Goal: Transaction & Acquisition: Purchase product/service

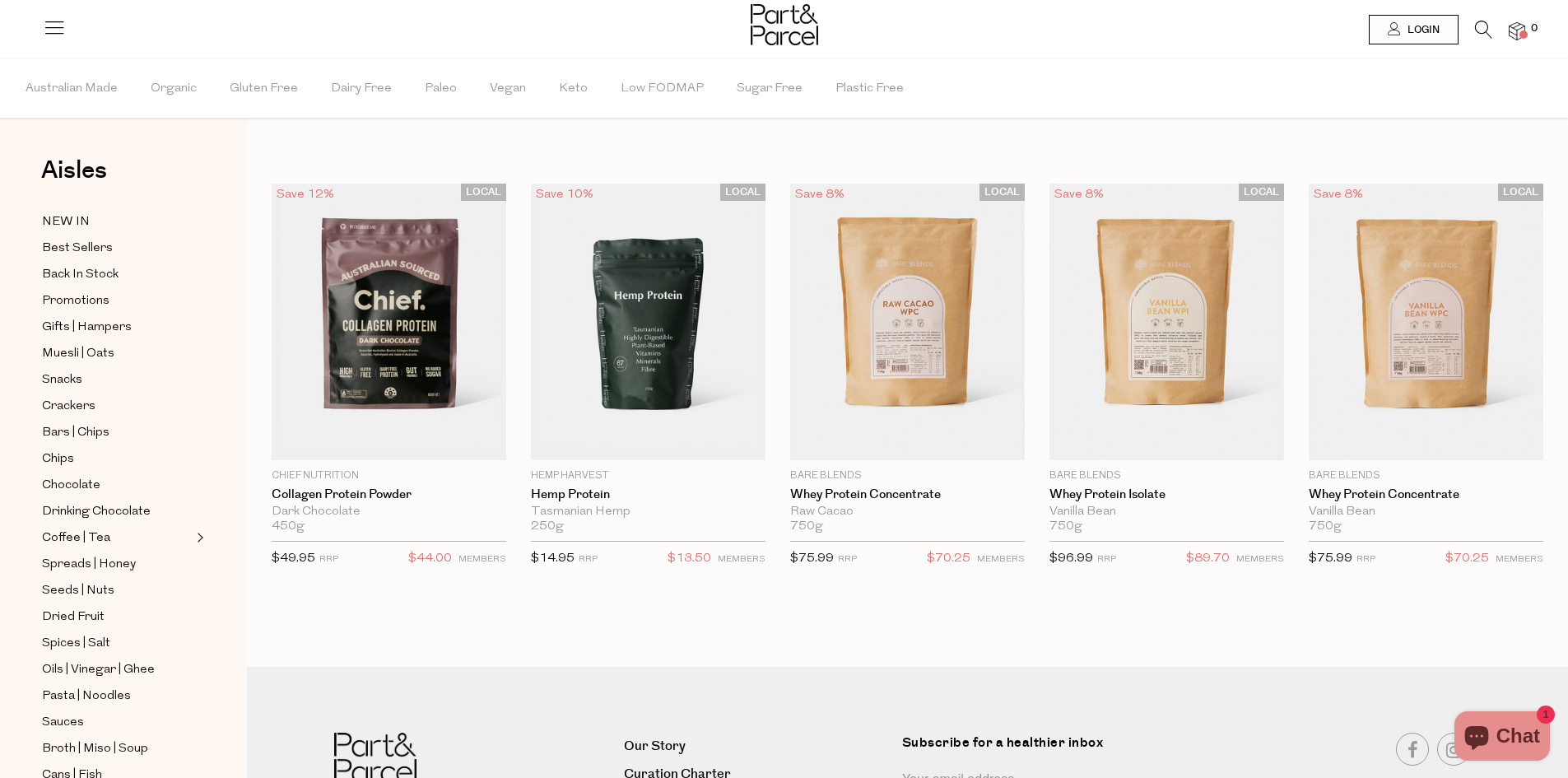
click at [1482, 18] on div at bounding box center [784, 27] width 1568 height 54
click at [1476, 28] on icon at bounding box center [1483, 29] width 17 height 18
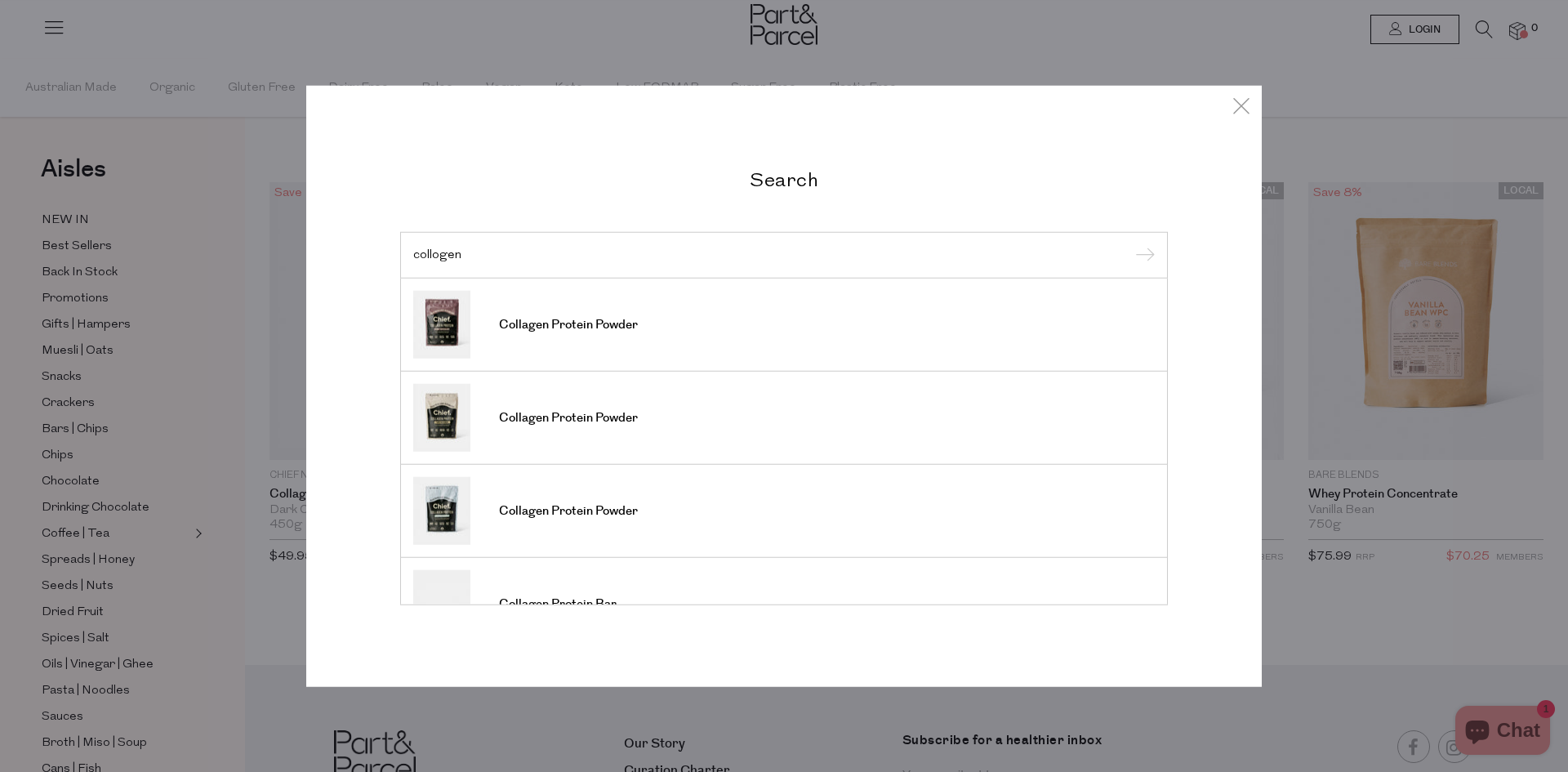
type input "collogen"
click at [1130, 244] on input "submit" at bounding box center [1143, 256] width 25 height 25
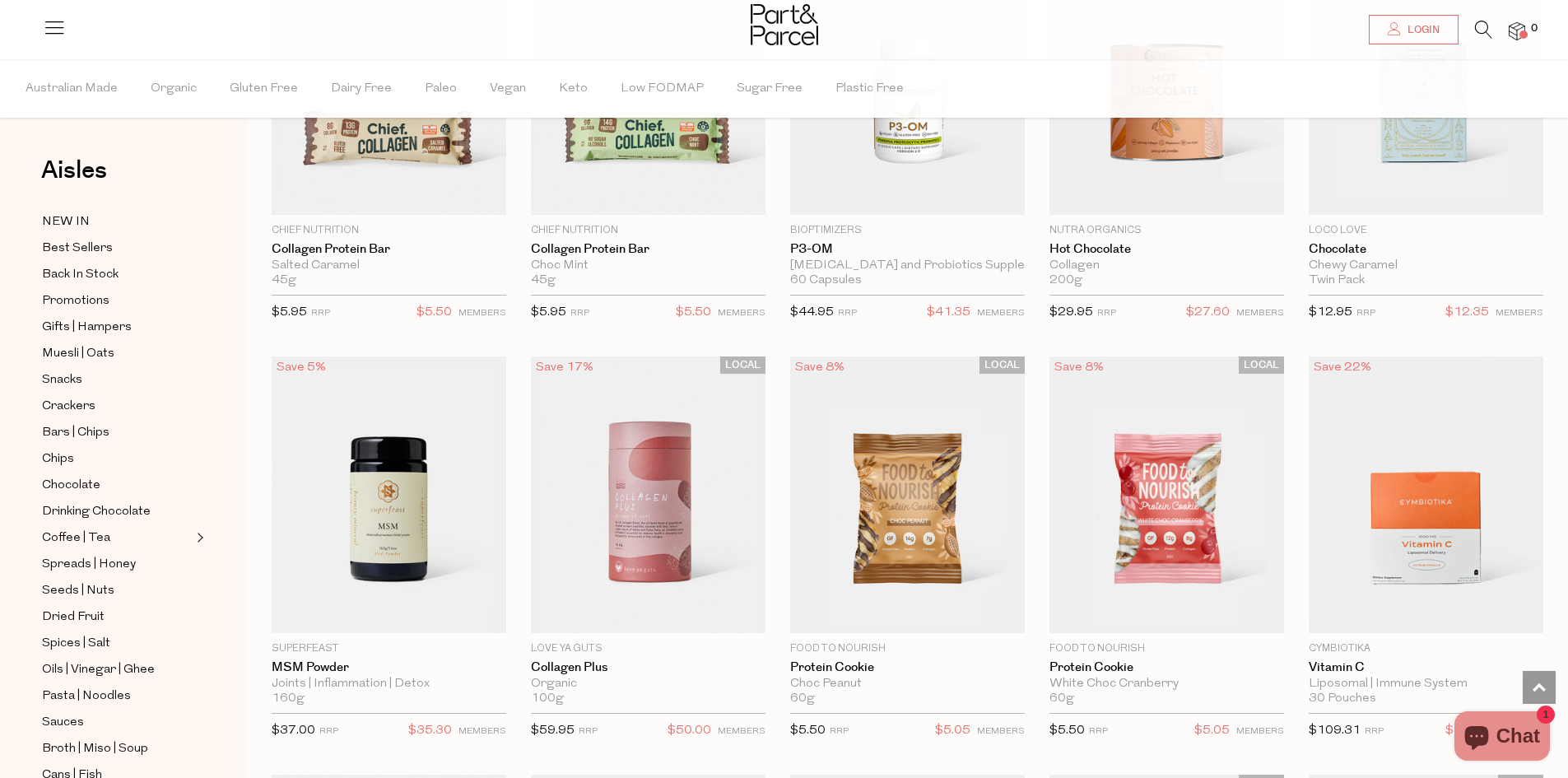
scroll to position [1977, 0]
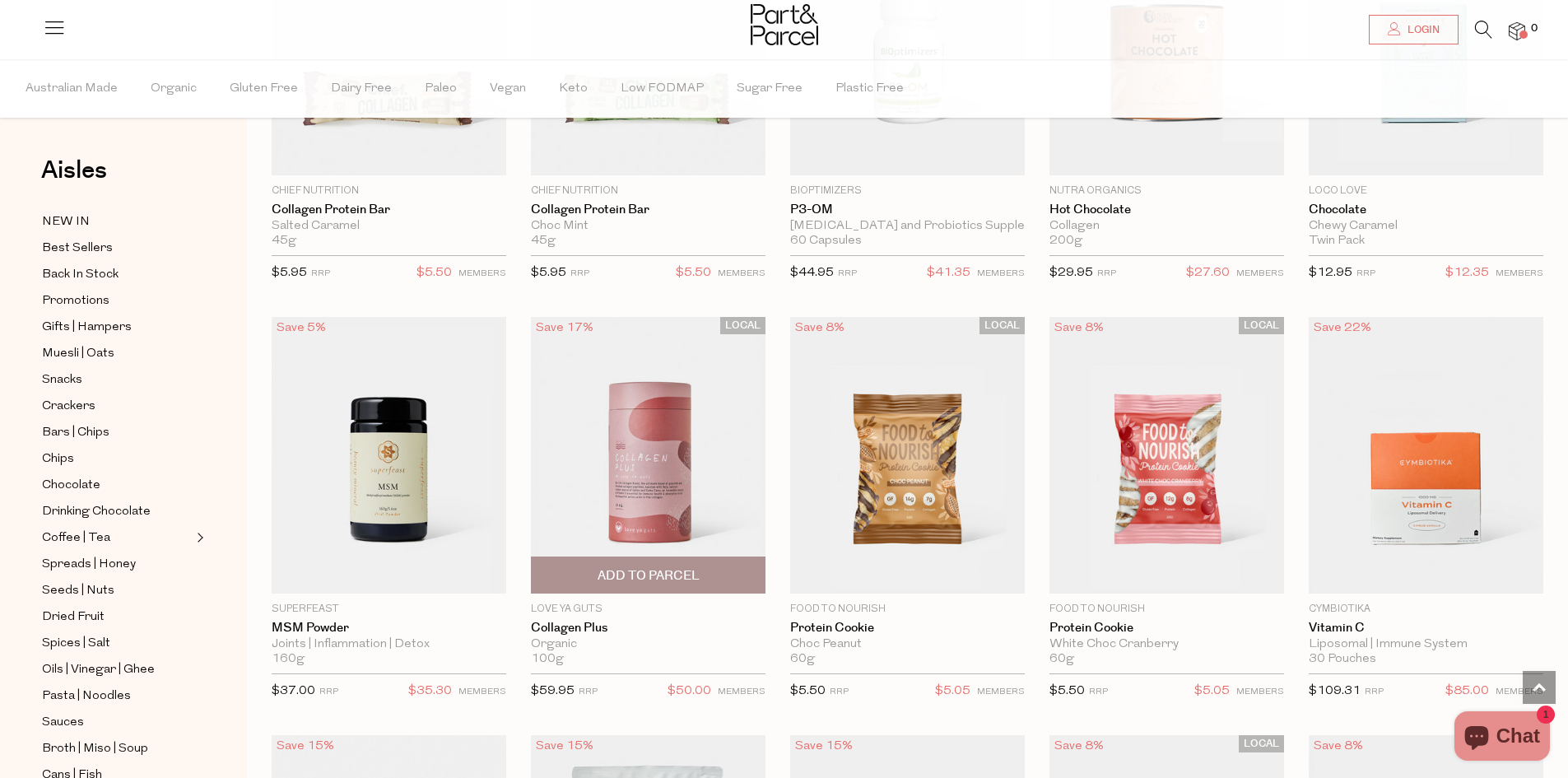
click at [649, 417] on img at bounding box center [648, 455] width 235 height 277
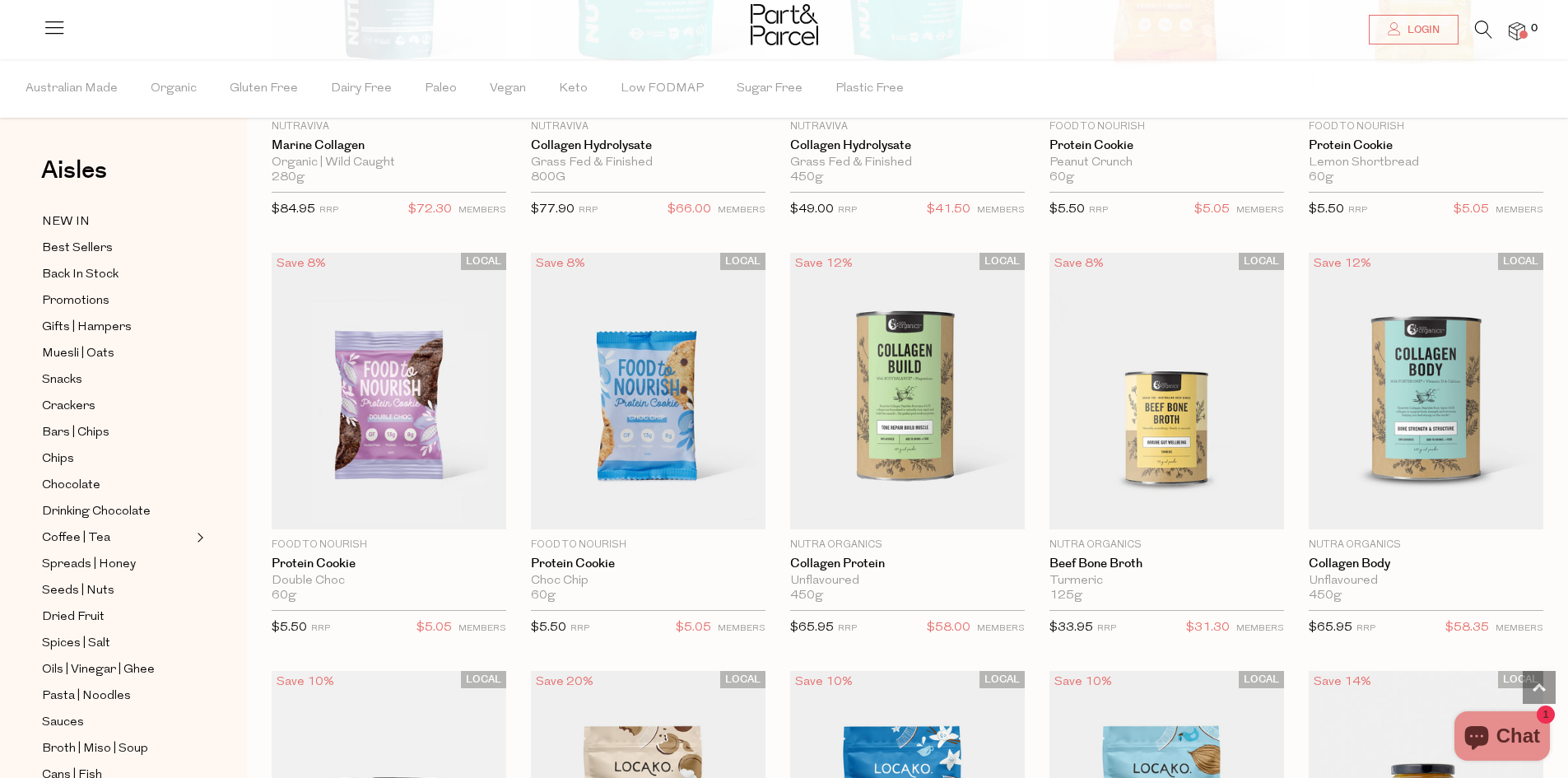
scroll to position [3211, 0]
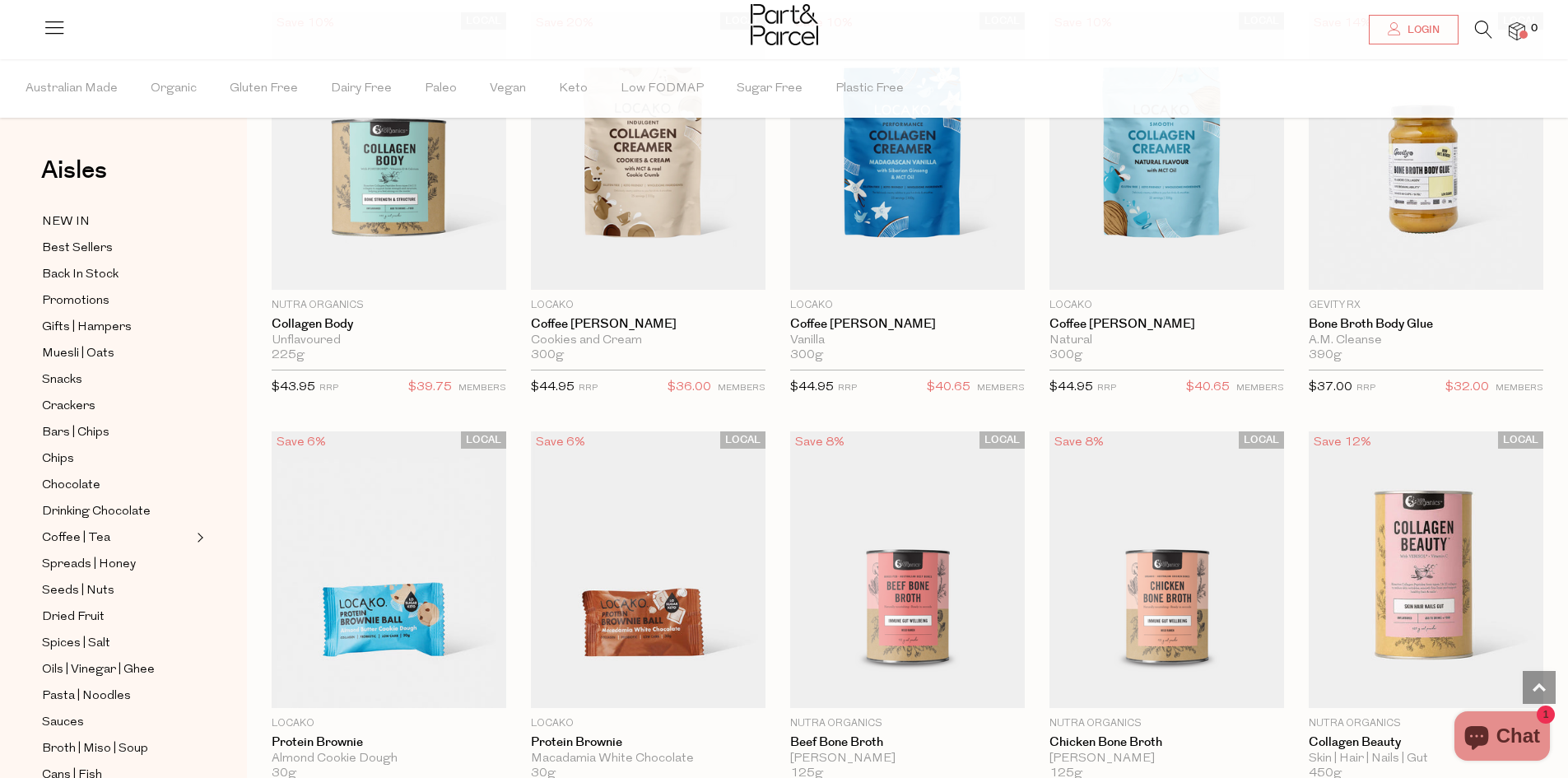
scroll to position [3706, 0]
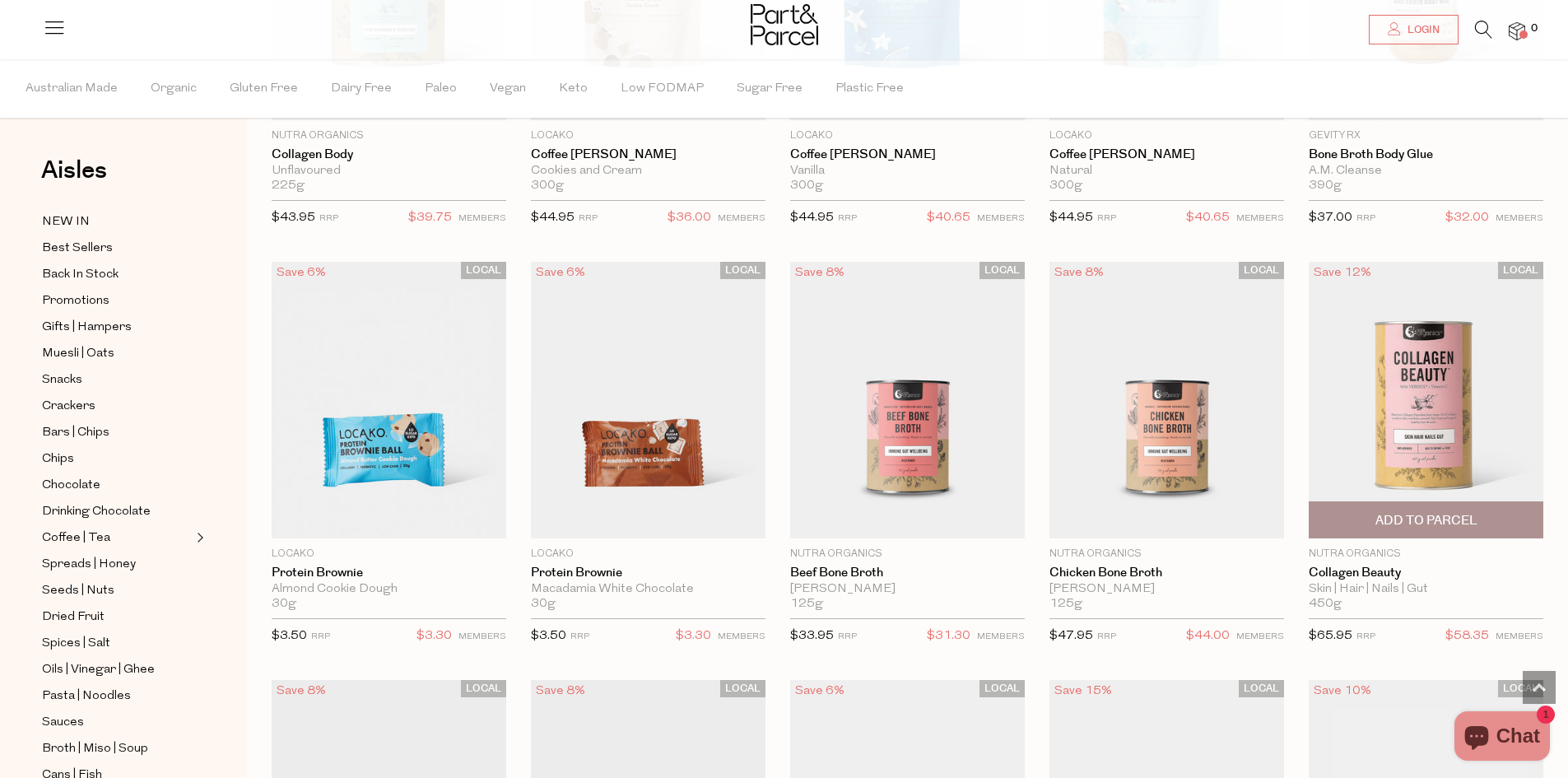
click at [1441, 404] on img at bounding box center [1426, 400] width 235 height 277
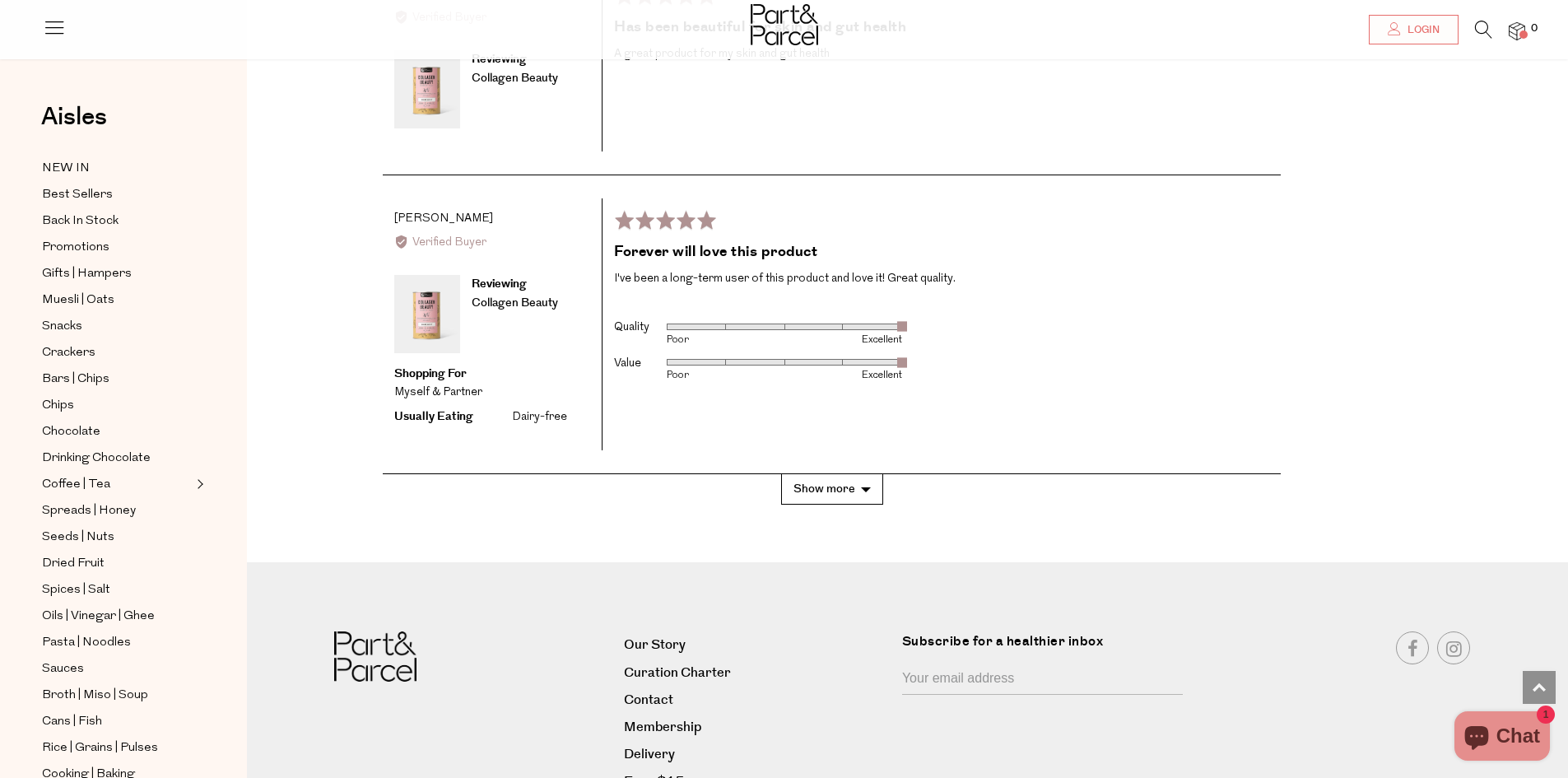
scroll to position [4139, 0]
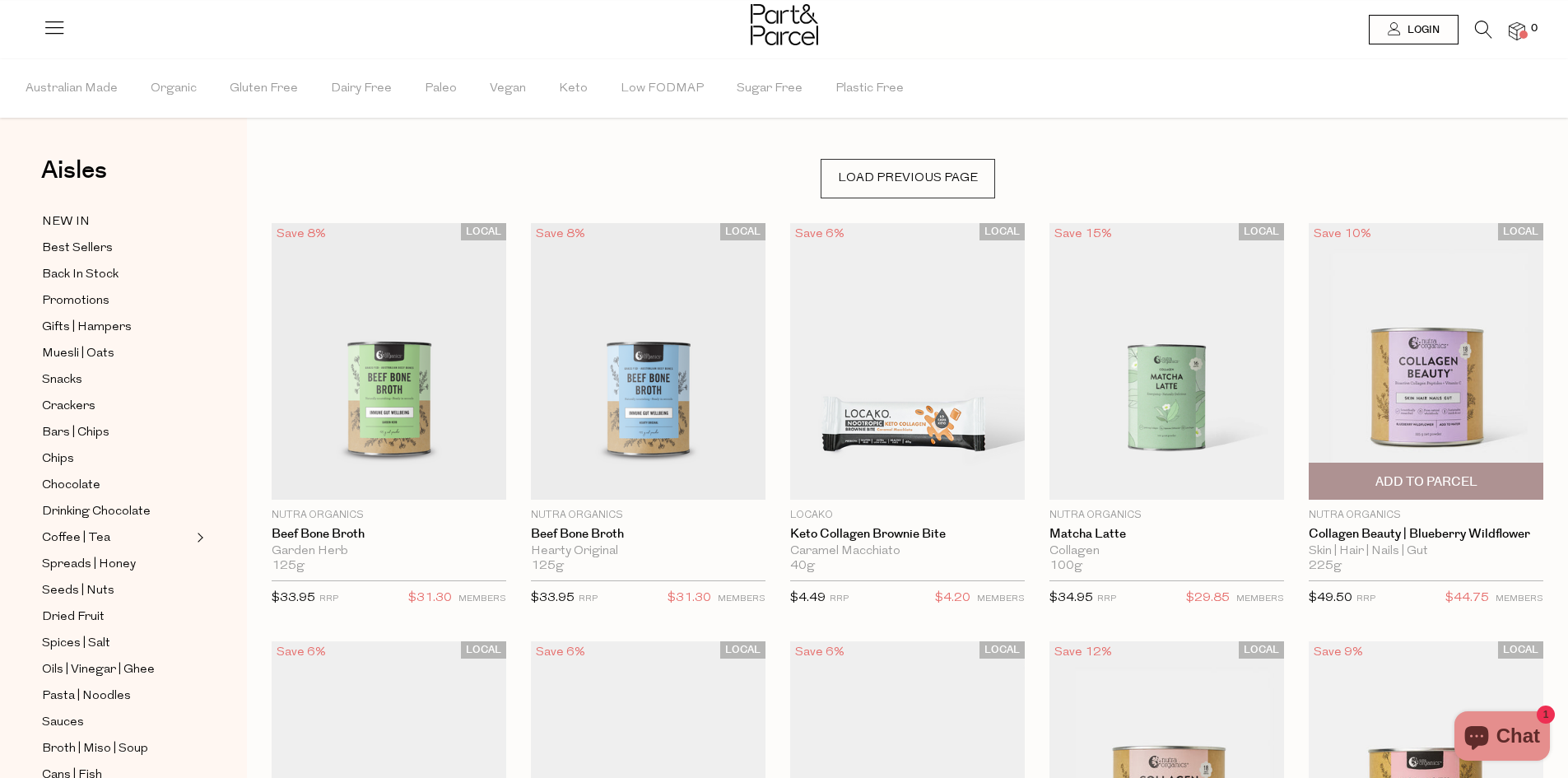
click at [1374, 413] on img at bounding box center [1426, 362] width 235 height 277
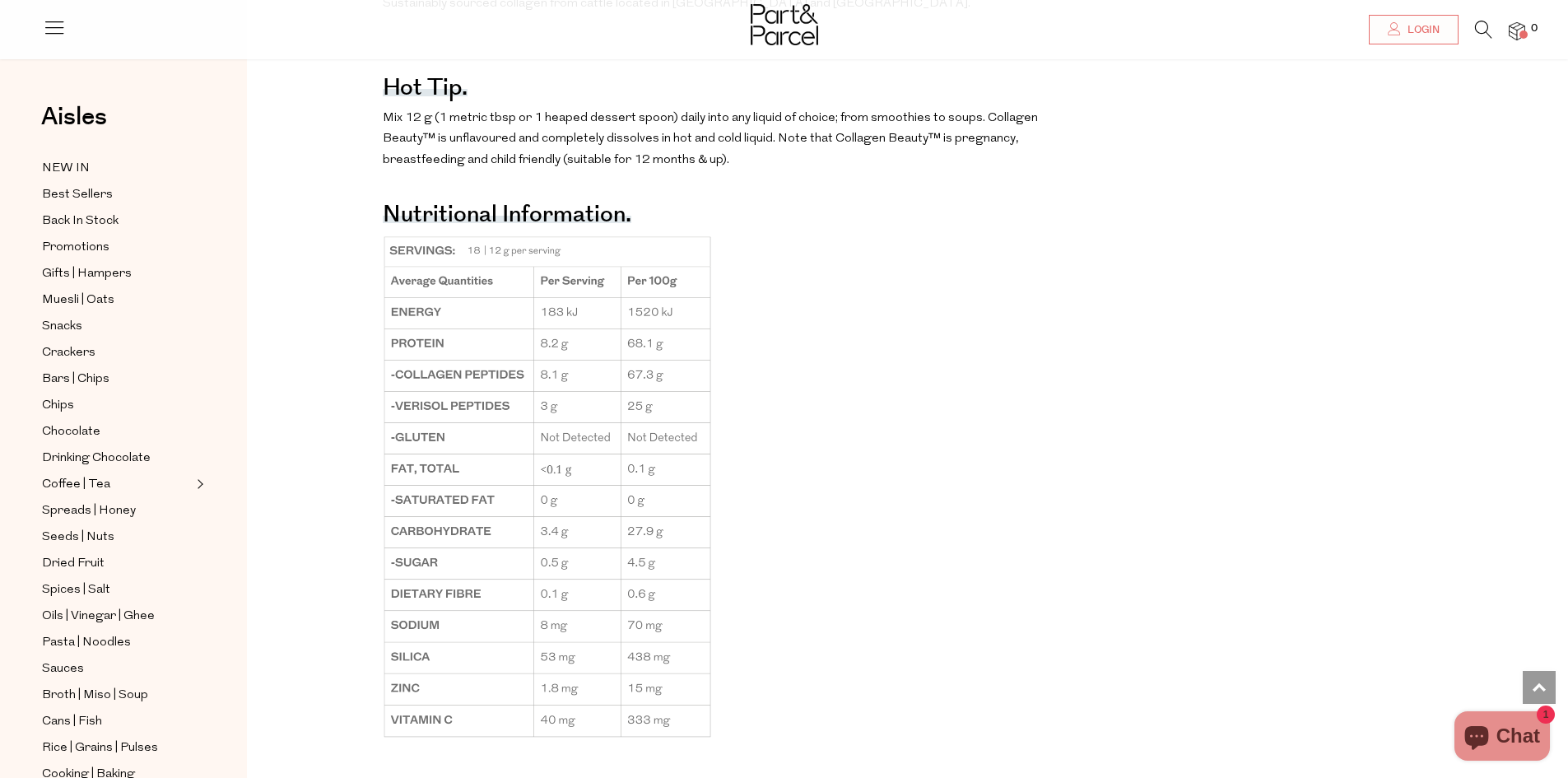
scroll to position [1811, 0]
